Goal: Information Seeking & Learning: Check status

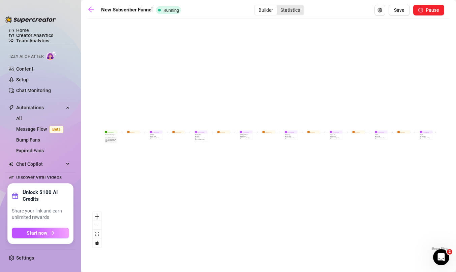
click at [290, 10] on div "Statistics" at bounding box center [290, 9] width 27 height 9
click at [278, 6] on input "Statistics" at bounding box center [278, 6] width 0 height 0
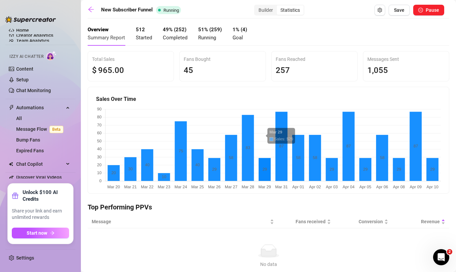
click at [144, 35] on span "Started" at bounding box center [144, 38] width 16 height 6
